Goal: Navigation & Orientation: Find specific page/section

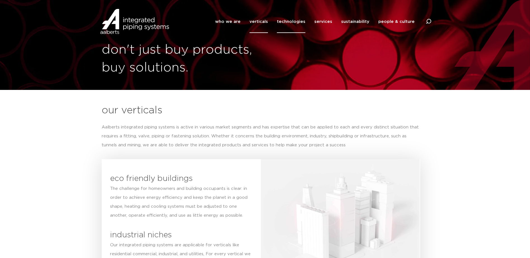
click at [294, 22] on link "technologies" at bounding box center [291, 21] width 29 height 23
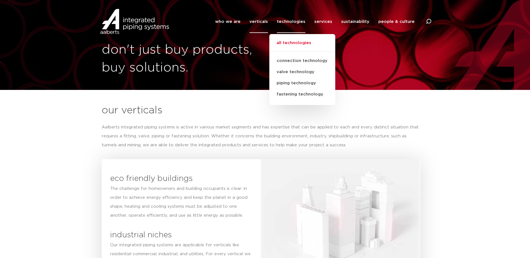
click at [293, 42] on link "all technologies" at bounding box center [302, 46] width 66 height 12
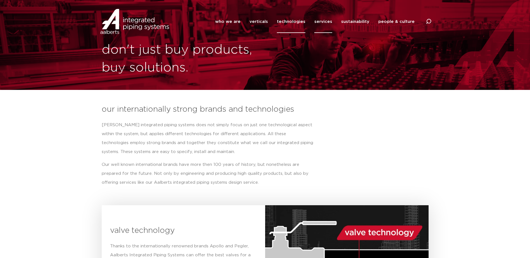
click at [332, 21] on link "services" at bounding box center [323, 21] width 18 height 23
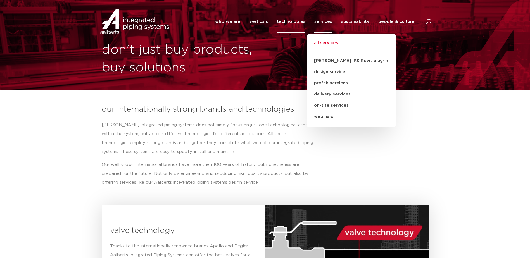
click at [330, 41] on link "all services" at bounding box center [351, 46] width 89 height 12
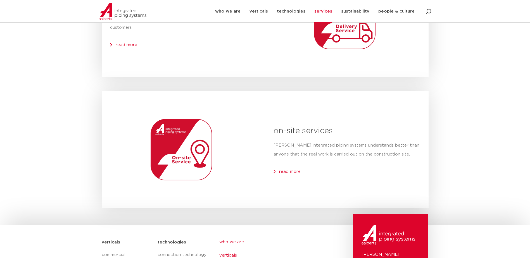
scroll to position [698, 0]
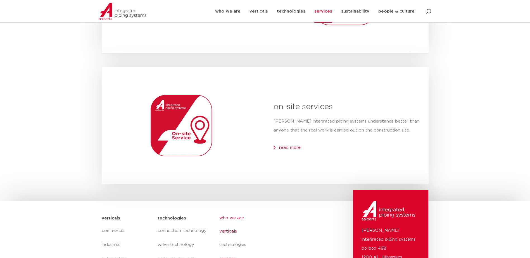
click at [235, 242] on ul "who we are verticals technologies services sustainability people & culture cont…" at bounding box center [270, 259] width 102 height 97
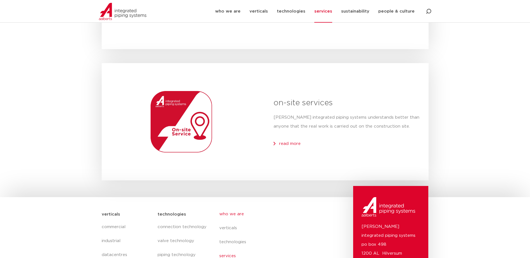
click at [237, 213] on link "who we are" at bounding box center [270, 214] width 102 height 14
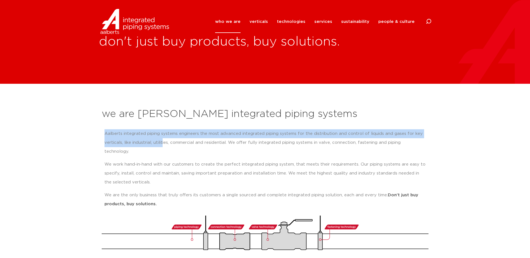
drag, startPoint x: 104, startPoint y: 132, endPoint x: 165, endPoint y: 140, distance: 61.1
click at [165, 140] on p "Aalberts integrated piping systems engineers the most advanced integrated pipin…" at bounding box center [265, 142] width 321 height 27
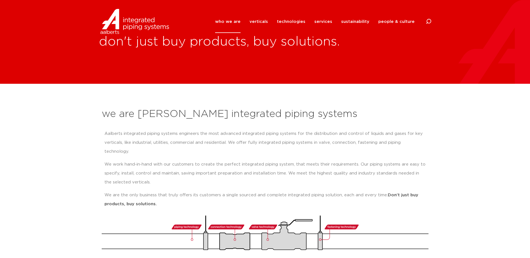
drag, startPoint x: 165, startPoint y: 140, endPoint x: 194, endPoint y: 153, distance: 31.8
click at [193, 160] on p "We work hand-in-hand with our customers to create the perfect integrated piping…" at bounding box center [265, 173] width 321 height 27
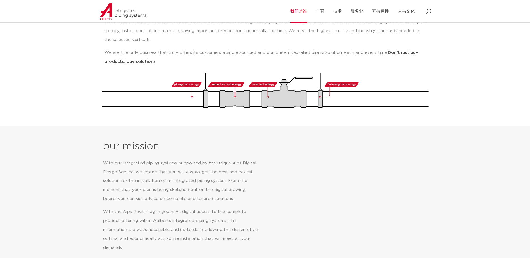
scroll to position [56, 0]
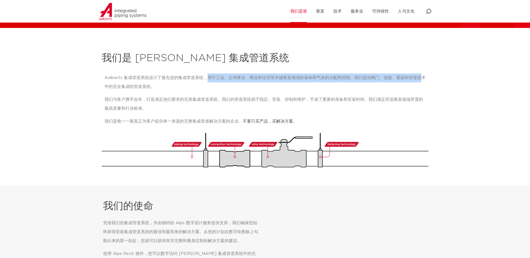
drag, startPoint x: 206, startPoint y: 79, endPoint x: 421, endPoint y: 81, distance: 214.4
click at [421, 81] on p "Aalberts 集成管道系统设计了最先进的集成管道系统，用于工业、公用事业、商业和住宅等关键垂直领域的液体和气体的分配和控制。我们提供阀门、连接、紧固和管道…" at bounding box center [265, 82] width 321 height 18
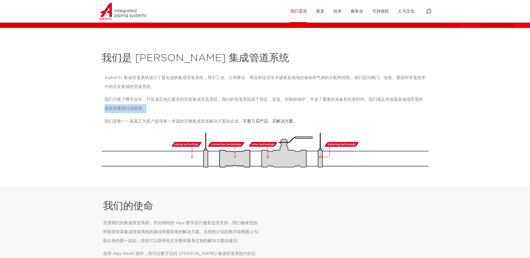
drag, startPoint x: 421, startPoint y: 81, endPoint x: 459, endPoint y: 105, distance: 45.6
click at [459, 105] on section "我们是 Aalberts 集成管道系统 Aalberts 集成管道系统设计了最先进的集成管道系统，用于工业、公用事业、商业和住宅等关键垂直领域的液体和气体的分…" at bounding box center [265, 107] width 530 height 158
click at [168, 124] on p "我们是唯一一家真正为客户提供单一来源的完整集成管道解决方案的企业。 不要只买产品，买解决方案。" at bounding box center [265, 121] width 321 height 9
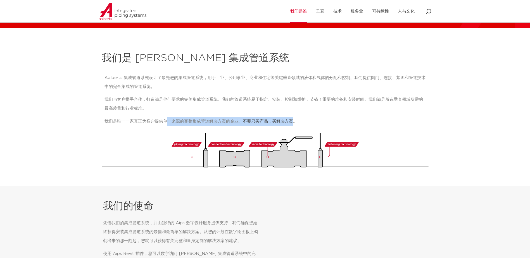
drag, startPoint x: 169, startPoint y: 121, endPoint x: 294, endPoint y: 119, distance: 125.2
click at [294, 119] on p "我们是唯一一家真正为客户提供单一来源的完整集成管道解决方案的企业。 不要只买产品，买解决方案。" at bounding box center [265, 121] width 321 height 9
drag, startPoint x: 294, startPoint y: 119, endPoint x: 321, endPoint y: 120, distance: 26.8
click at [321, 120] on p "我们是唯一一家真正为客户提供单一来源的完整集成管道解决方案的企业。 不要只买产品，买解决方案。" at bounding box center [265, 121] width 321 height 9
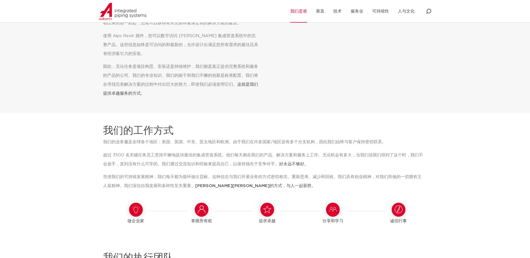
scroll to position [307, 0]
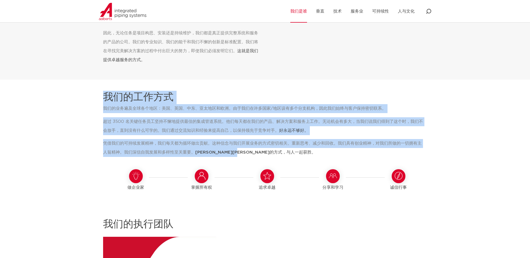
drag, startPoint x: 106, startPoint y: 97, endPoint x: 266, endPoint y: 151, distance: 168.3
click at [266, 151] on div "我们的工作方式 我们的业务遍及全球各个地区：美国、英国、中东、亚太地区和欧洲。由于我们在许多国家/地区设有多个分支机构，因此我们始终与客户保持密切联系。 超过…" at bounding box center [265, 256] width 333 height 331
drag, startPoint x: 266, startPoint y: 151, endPoint x: 295, endPoint y: 155, distance: 29.1
click at [293, 155] on p "凭借我们的可持续发展精神，我们每天都为循环做出贡献。这种信念与我们开展业务的方式密切相关。重新思考、减少和回收。我们具有创业精神，对我们所做的一切拥有主人翁精…" at bounding box center [263, 148] width 320 height 18
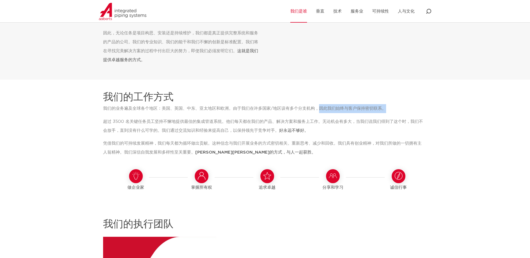
drag, startPoint x: 319, startPoint y: 108, endPoint x: 386, endPoint y: 112, distance: 66.9
click at [386, 112] on p "我们的业务遍及全球各个地区：美国、英国、中东、亚太地区和欧洲。由于我们在许多国家/地区设有多个分支机构，因此我们始终与客户保持密切联系。" at bounding box center [263, 108] width 320 height 9
drag, startPoint x: 386, startPoint y: 112, endPoint x: 343, endPoint y: 122, distance: 44.2
click at [343, 122] on p "超过 3500 名关键任务员工坚持不懈地提供最佳的集成管道系统。他们每天都在我们的产品、解决方案和服务上工作。无论机会有多大，当我们说我们得到了这个时，我们不…" at bounding box center [263, 126] width 320 height 18
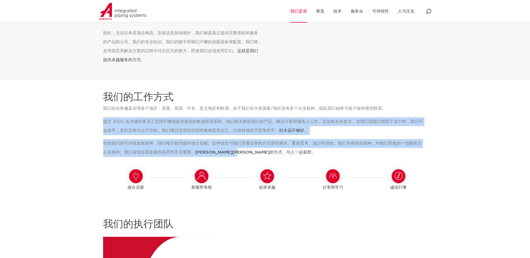
drag, startPoint x: 103, startPoint y: 122, endPoint x: 258, endPoint y: 152, distance: 158.9
click at [258, 152] on div "我们的工作方式 我们的业务遍及全球各个地区：美国、英国、中东、亚太地区和欧洲。由于我们在许多国家/地区设有多个分支机构，因此我们始终与客户保持密切联系。 超过…" at bounding box center [265, 256] width 333 height 331
drag, startPoint x: 258, startPoint y: 152, endPoint x: 285, endPoint y: 157, distance: 27.3
click at [285, 157] on div "我们的业务遍及全球各个地区：美国、英国、中东、亚太地区和欧洲。由于我们在许多国家/地区设有多个分支机构，因此我们始终与客户保持密切联系。 超过 3500 名关…" at bounding box center [267, 132] width 328 height 57
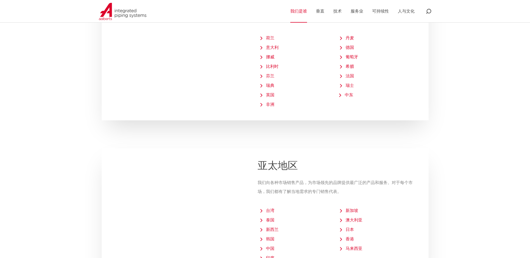
scroll to position [1146, 0]
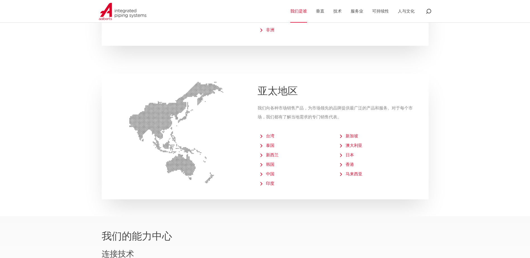
click at [348, 174] on span "马来西亚" at bounding box center [351, 174] width 22 height 4
click at [355, 134] on span "新加坡" at bounding box center [349, 136] width 18 height 4
